Goal: Task Accomplishment & Management: Use online tool/utility

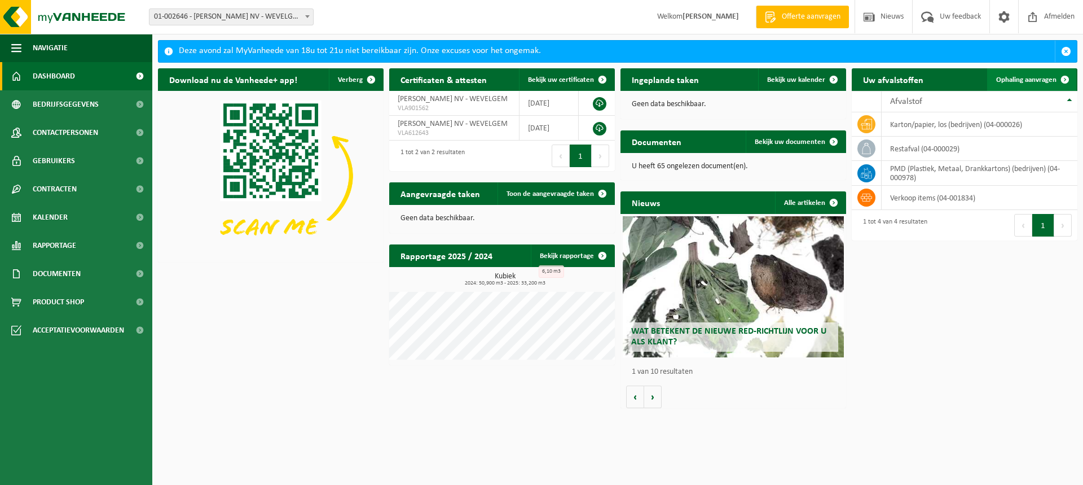
click at [1021, 80] on span "Ophaling aanvragen" at bounding box center [1026, 79] width 60 height 7
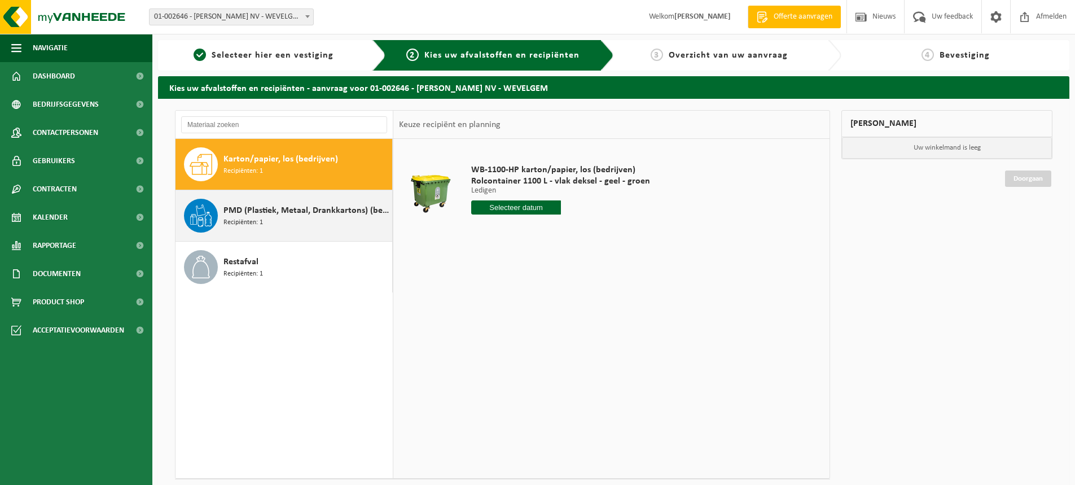
click at [244, 208] on span "PMD (Plastiek, Metaal, Drankkartons) (bedrijven)" at bounding box center [306, 211] width 166 height 14
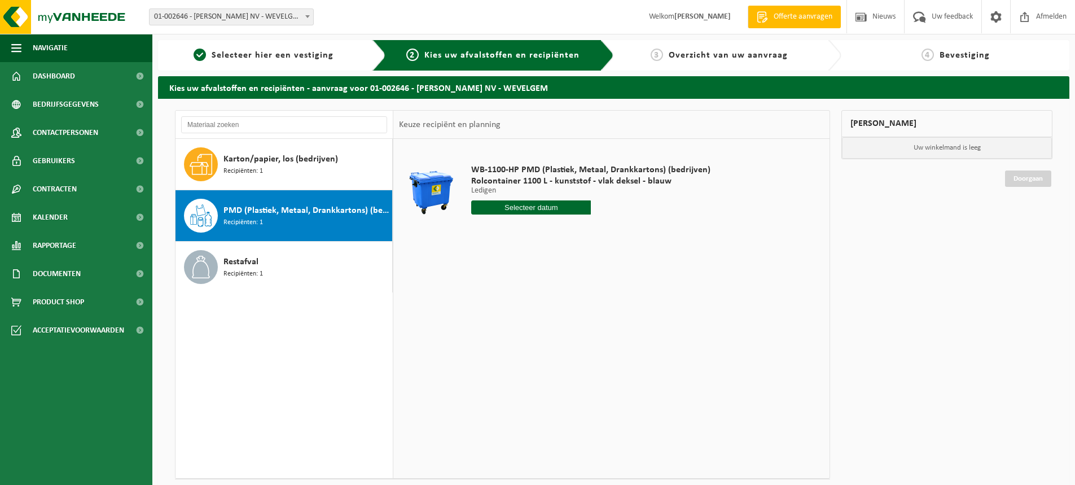
click at [541, 205] on input "text" at bounding box center [531, 207] width 120 height 14
click at [559, 345] on div "29" at bounding box center [561, 344] width 20 height 18
type input "Van 2025-08-29"
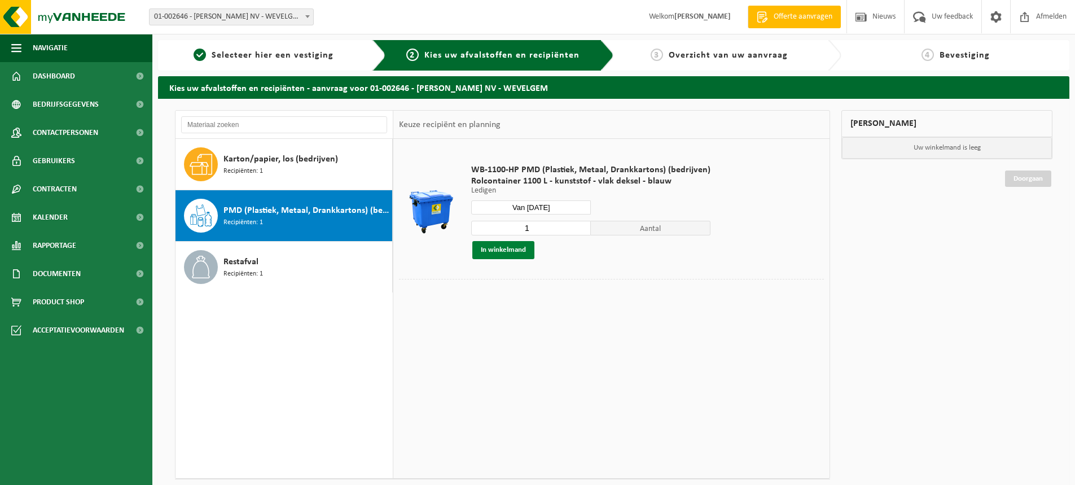
click at [514, 249] on button "In winkelmand" at bounding box center [503, 250] width 62 height 18
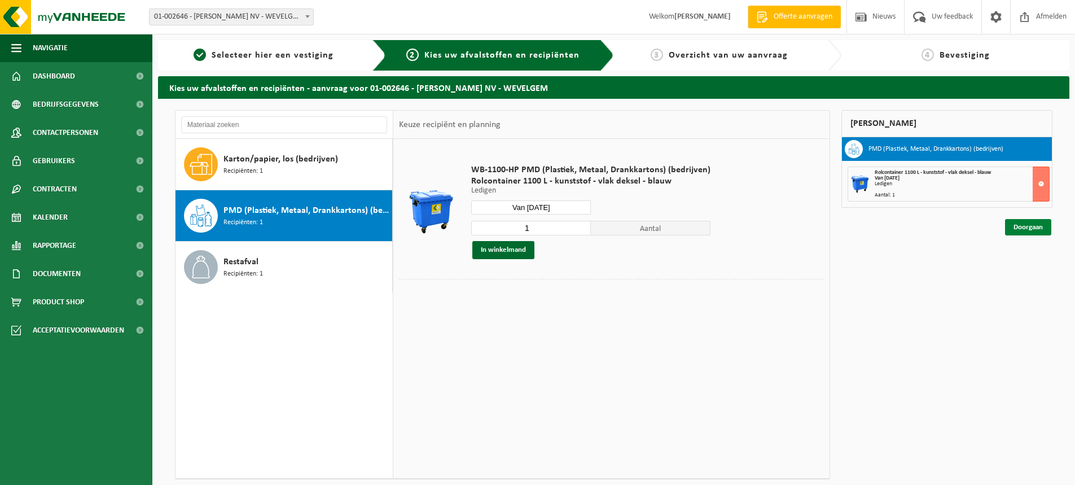
click at [1022, 223] on link "Doorgaan" at bounding box center [1028, 227] width 46 height 16
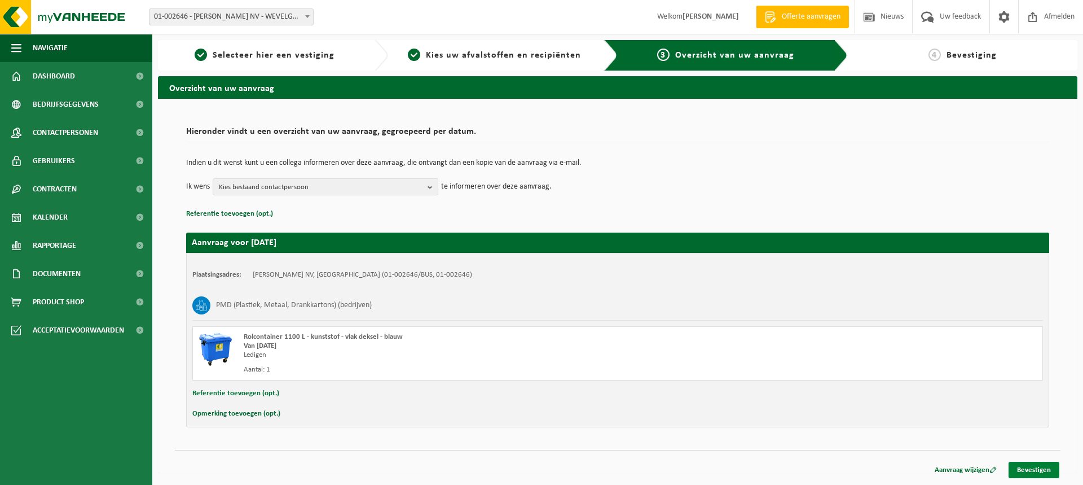
click at [1040, 470] on link "Bevestigen" at bounding box center [1034, 470] width 51 height 16
